Goal: Navigation & Orientation: Find specific page/section

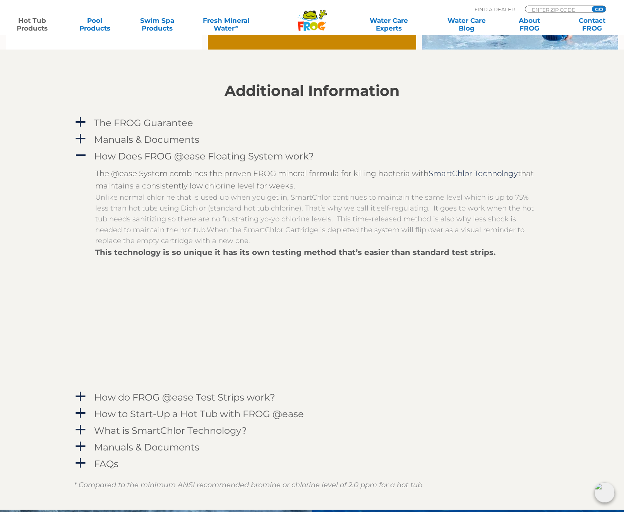
scroll to position [750, 0]
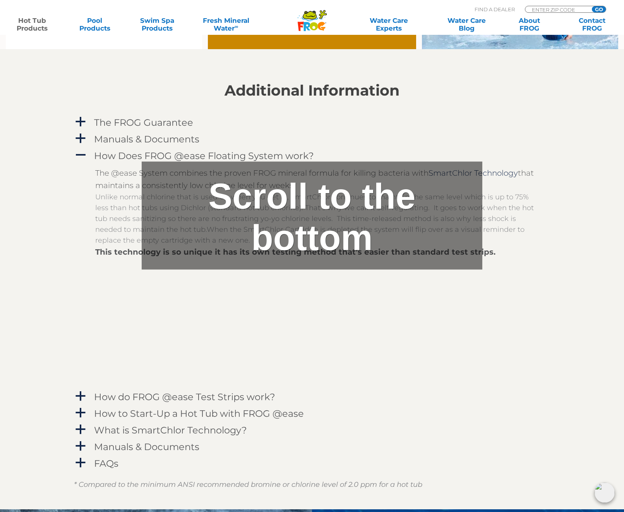
drag, startPoint x: 60, startPoint y: 250, endPoint x: 91, endPoint y: 336, distance: 91.7
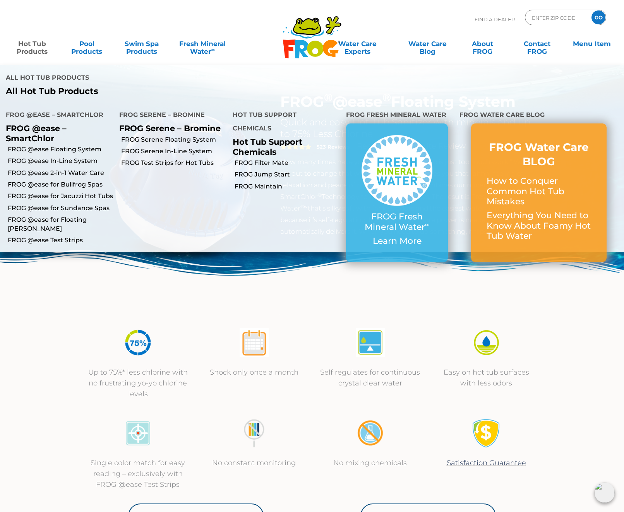
click at [29, 43] on link "Hot Tub Products" at bounding box center [32, 43] width 49 height 15
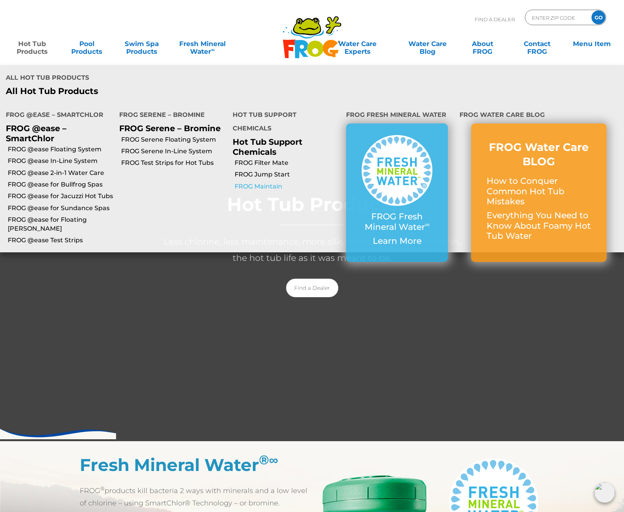
click at [264, 182] on link "FROG Maintain" at bounding box center [287, 186] width 106 height 9
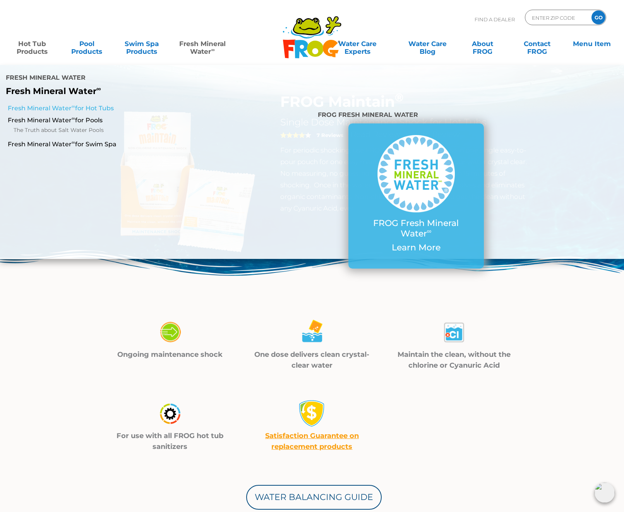
click at [98, 104] on link "Fresh Mineral Water ∞ for Hot Tubs" at bounding box center [108, 108] width 200 height 9
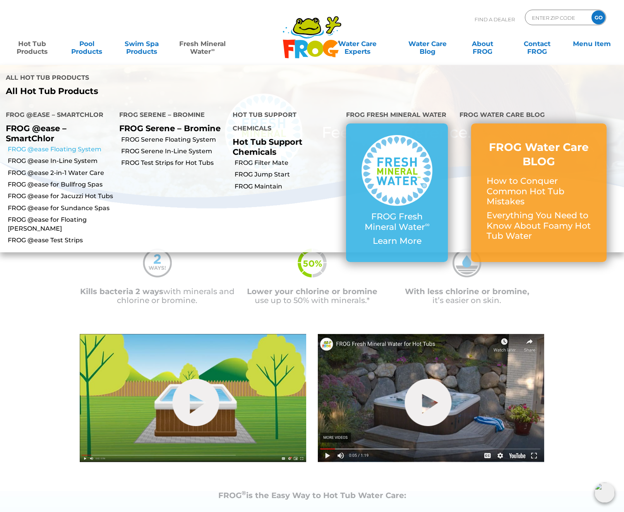
click at [47, 145] on link "FROG @ease Floating System" at bounding box center [61, 149] width 106 height 9
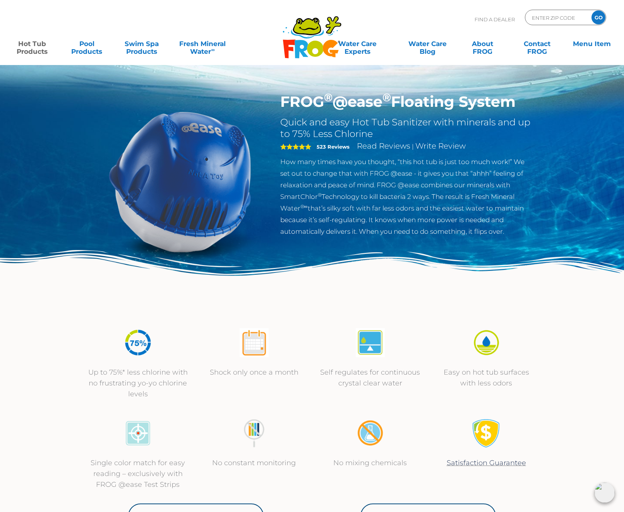
drag, startPoint x: 512, startPoint y: 100, endPoint x: 256, endPoint y: 110, distance: 255.9
click at [256, 110] on div "FROG ® @ease ® Floating System Quick and easy Hot Tub Sanitizer with minerals a…" at bounding box center [312, 196] width 453 height 206
copy div "FROG ® @ease ® Floating System"
